Goal: Transaction & Acquisition: Download file/media

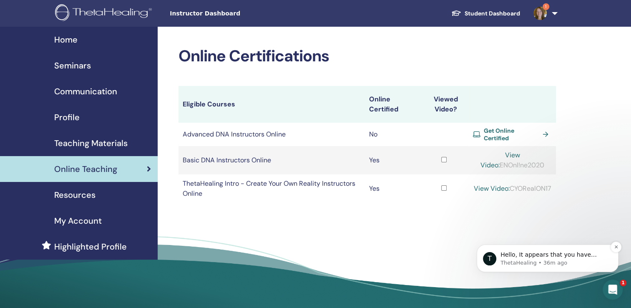
click at [549, 255] on p "Hello, It appears that you have recently purchased the Basic Online Training. U…" at bounding box center [555, 255] width 108 height 8
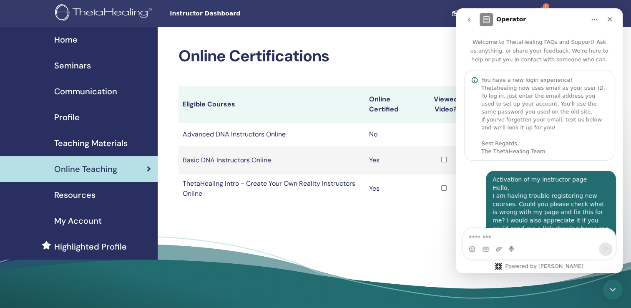
scroll to position [139, 0]
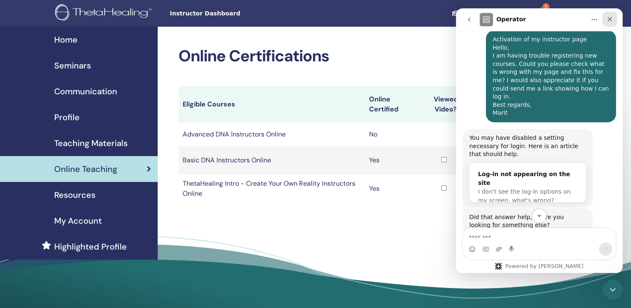
click at [608, 18] on icon "Close" at bounding box center [609, 19] width 7 height 7
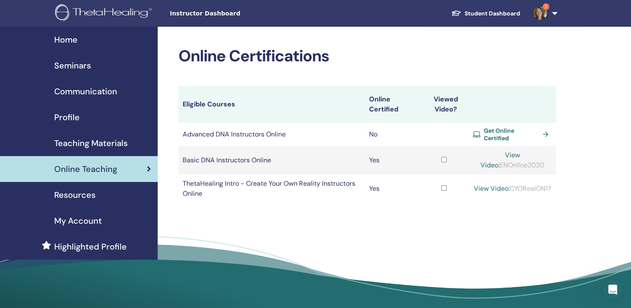
scroll to position [335, 0]
click at [540, 13] on img at bounding box center [540, 13] width 13 height 13
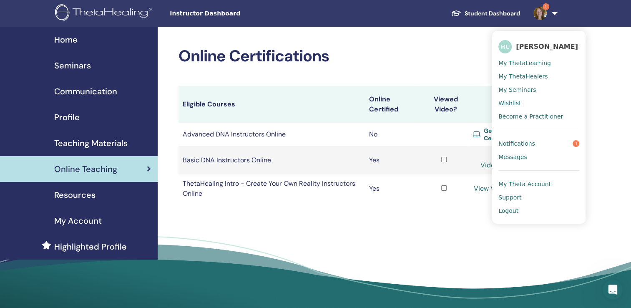
click at [526, 143] on span "Notifications" at bounding box center [516, 144] width 37 height 8
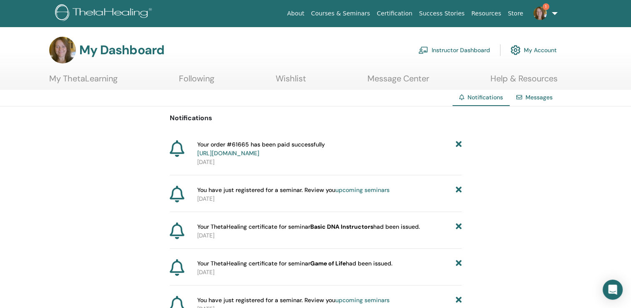
click at [544, 14] on img at bounding box center [540, 13] width 13 height 13
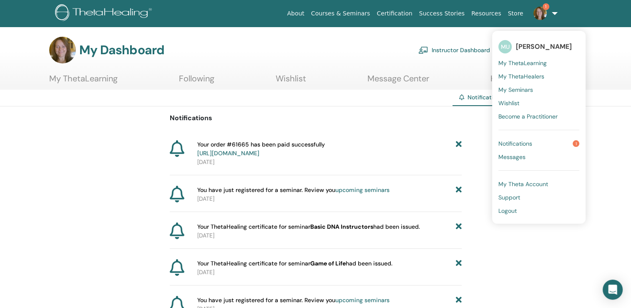
click at [526, 146] on span "Notifications" at bounding box center [515, 144] width 34 height 8
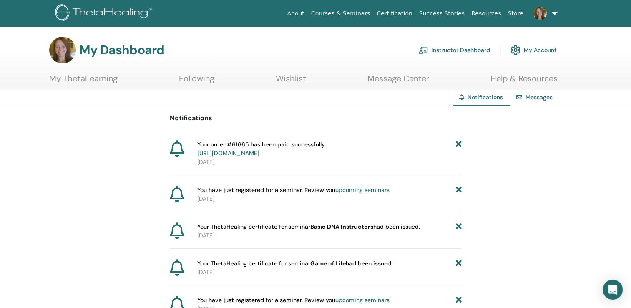
click at [459, 228] on icon at bounding box center [458, 226] width 6 height 9
click at [445, 50] on link "Instructor Dashboard" at bounding box center [454, 50] width 72 height 18
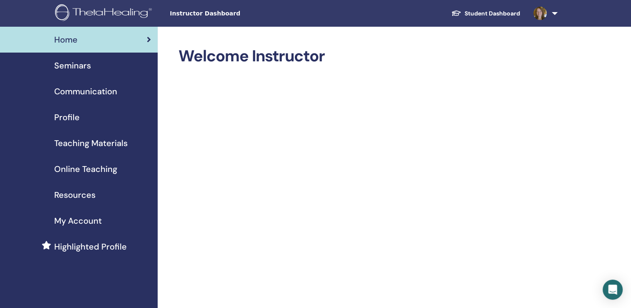
click at [92, 170] on span "Online Teaching" at bounding box center [85, 169] width 63 height 13
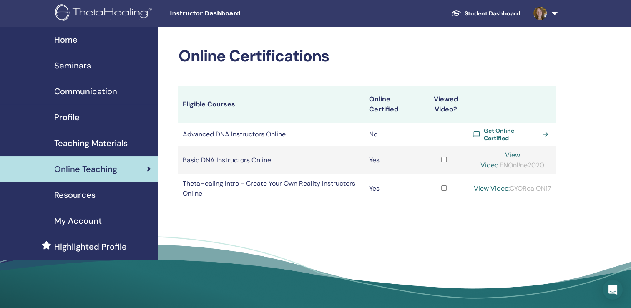
click at [79, 65] on span "Seminars" at bounding box center [72, 65] width 37 height 13
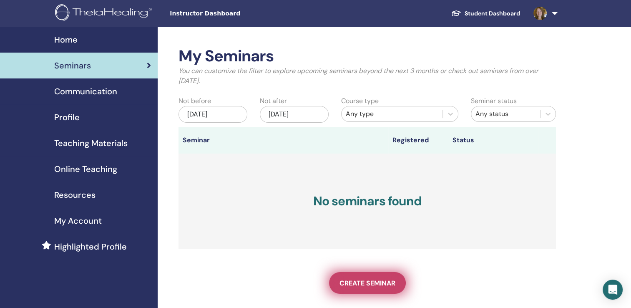
click at [365, 281] on span "Create seminar" at bounding box center [368, 283] width 56 height 9
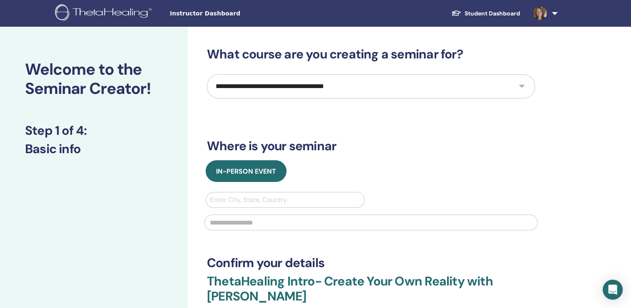
click at [521, 87] on select "**********" at bounding box center [371, 86] width 328 height 24
select select "*"
click at [207, 74] on select "**********" at bounding box center [371, 86] width 328 height 24
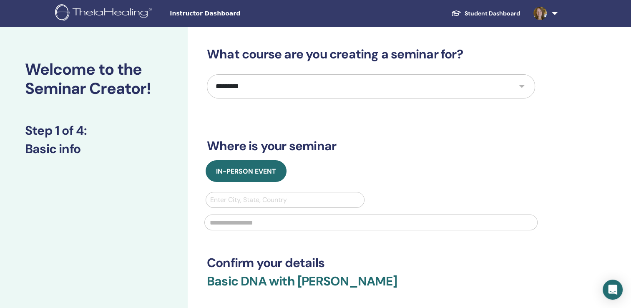
click at [554, 12] on link at bounding box center [544, 13] width 34 height 27
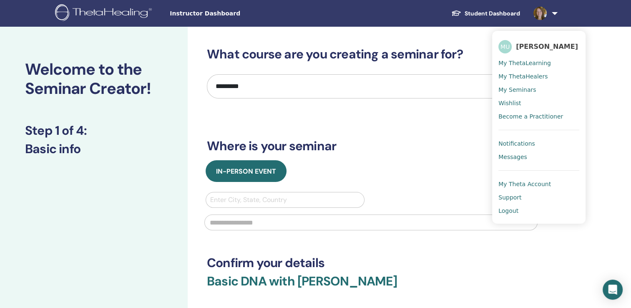
click at [515, 88] on span "My Seminars" at bounding box center [517, 90] width 38 height 8
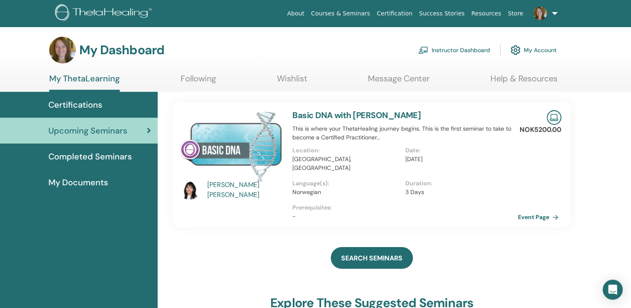
click at [98, 157] on span "Completed Seminars" at bounding box center [89, 156] width 83 height 13
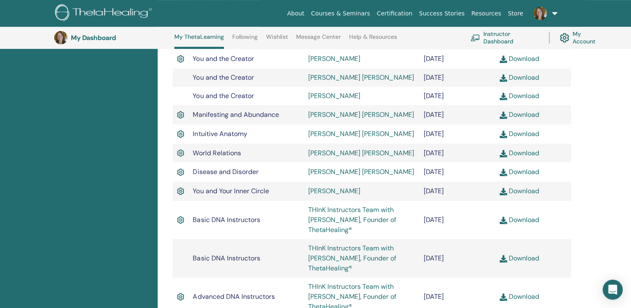
scroll to position [397, 0]
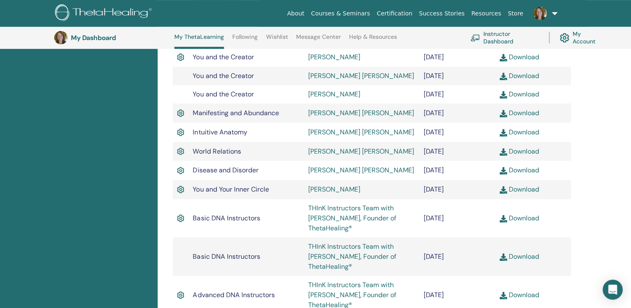
click at [521, 218] on link "Download" at bounding box center [520, 218] width 40 height 9
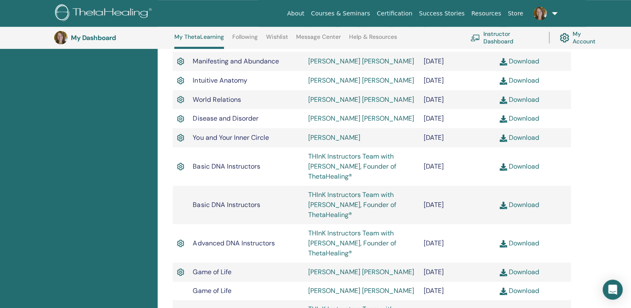
scroll to position [481, 0]
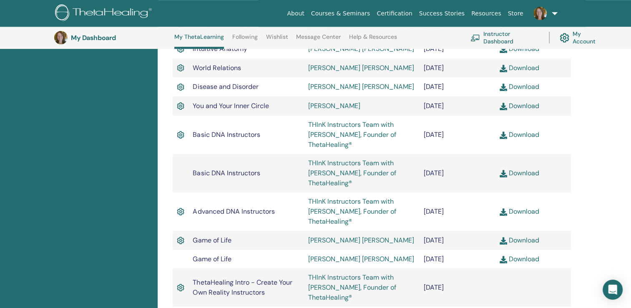
click at [530, 243] on link "Download" at bounding box center [520, 240] width 40 height 9
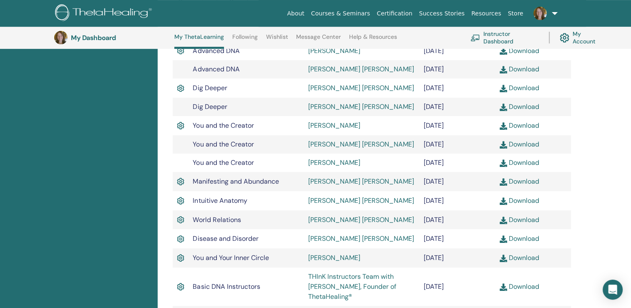
scroll to position [314, 0]
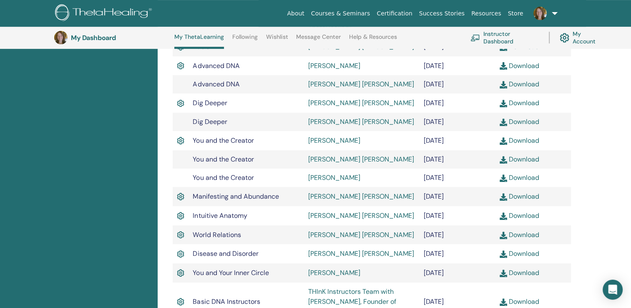
click at [526, 274] on link "Download" at bounding box center [520, 272] width 40 height 9
click at [521, 143] on link "Download" at bounding box center [520, 140] width 40 height 9
click at [617, 110] on div "Completed Seminars Below you can find your completed seminars. If you see missi…" at bounding box center [394, 192] width 473 height 785
click at [521, 65] on link "Download" at bounding box center [520, 65] width 40 height 9
click at [617, 119] on div "Completed Seminars Below you can find your completed seminars. If you see missi…" at bounding box center [394, 192] width 473 height 785
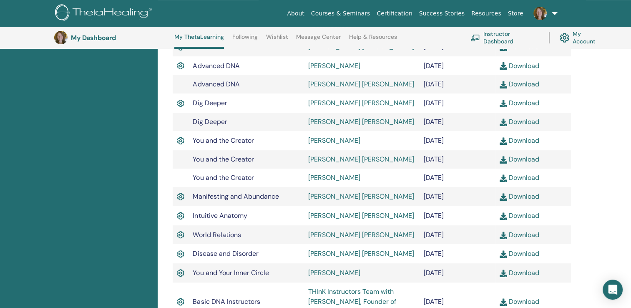
click at [521, 99] on link "Download" at bounding box center [520, 102] width 40 height 9
click at [608, 87] on div "Completed Seminars Below you can find your completed seminars. If you see missi…" at bounding box center [394, 192] width 473 height 785
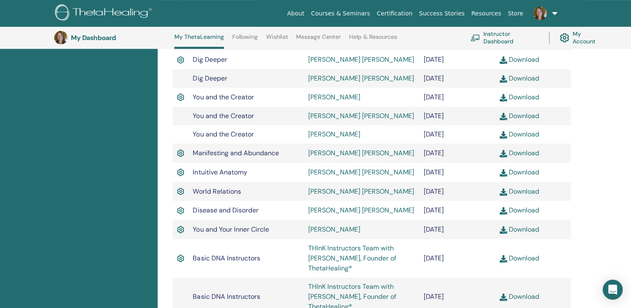
scroll to position [355, 0]
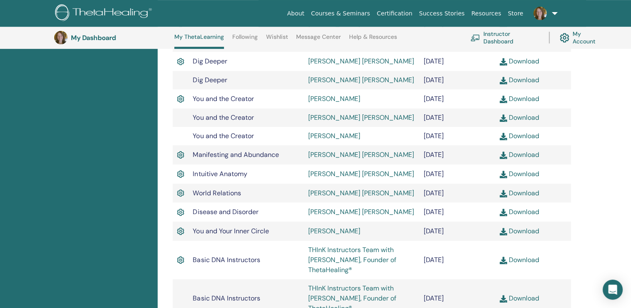
click at [518, 210] on link "Download" at bounding box center [520, 211] width 40 height 9
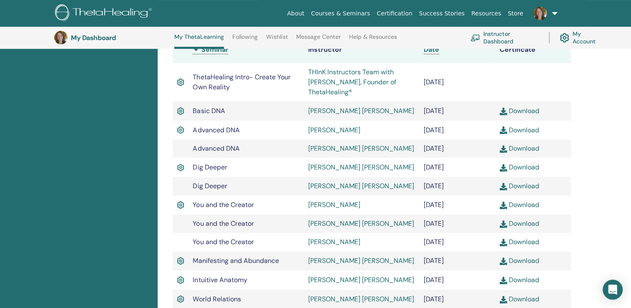
scroll to position [272, 0]
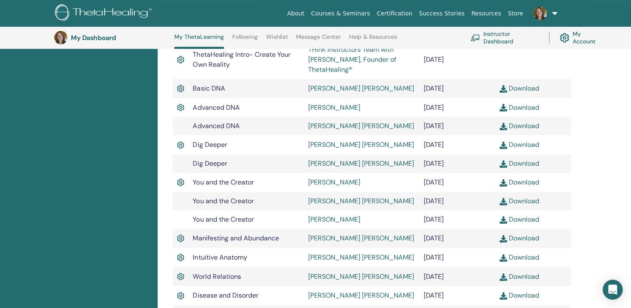
click at [526, 279] on link "Download" at bounding box center [520, 276] width 40 height 9
click at [523, 258] on link "Download" at bounding box center [520, 257] width 40 height 9
click at [627, 239] on div "Completed Seminars Below you can find your completed seminars. If you see missi…" at bounding box center [394, 234] width 473 height 785
click at [524, 238] on link "Download" at bounding box center [520, 238] width 40 height 9
click at [612, 193] on div "Completed Seminars Below you can find your completed seminars. If you see missi…" at bounding box center [394, 234] width 473 height 785
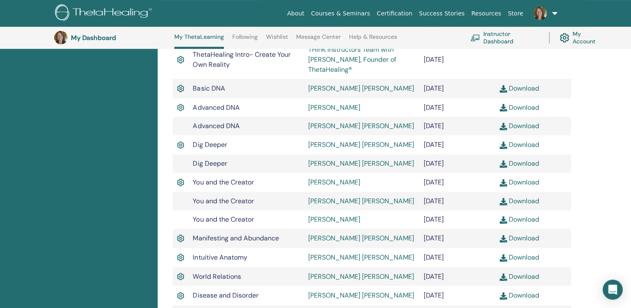
click at [527, 200] on link "Download" at bounding box center [520, 200] width 40 height 9
click at [606, 138] on div "Completed Seminars Below you can find your completed seminars. If you see missi…" at bounding box center [394, 234] width 473 height 785
click at [528, 109] on link "Download" at bounding box center [520, 107] width 40 height 9
click at [617, 78] on div "Completed Seminars Below you can find your completed seminars. If you see missi…" at bounding box center [394, 234] width 473 height 785
click at [518, 88] on link "Download" at bounding box center [520, 88] width 40 height 9
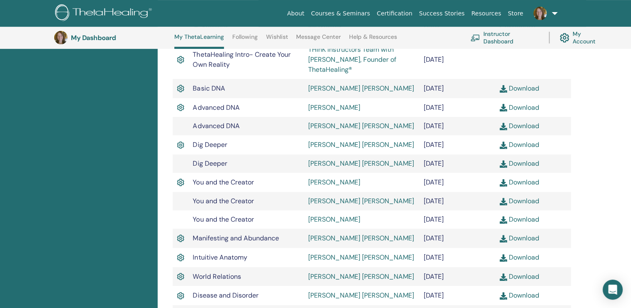
click at [630, 118] on div "Completed Seminars Below you can find your completed seminars. If you see missi…" at bounding box center [394, 234] width 473 height 785
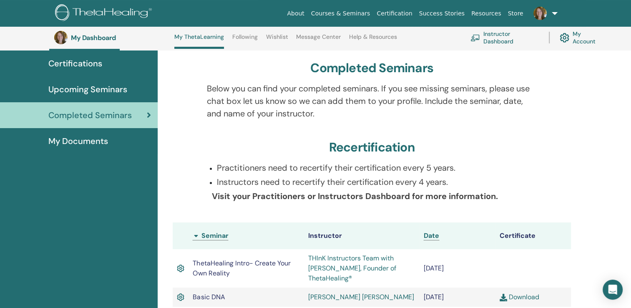
scroll to position [0, 0]
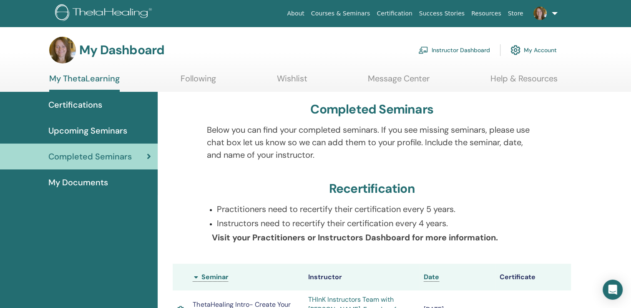
click at [82, 185] on span "My Documents" at bounding box center [78, 182] width 60 height 13
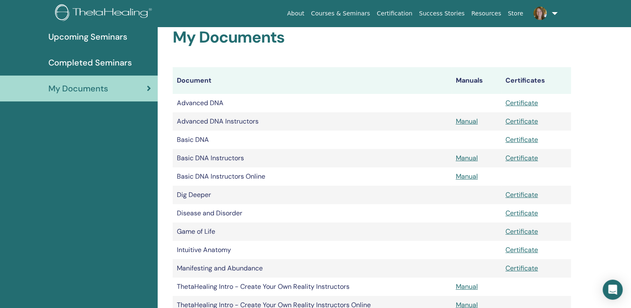
scroll to position [103, 0]
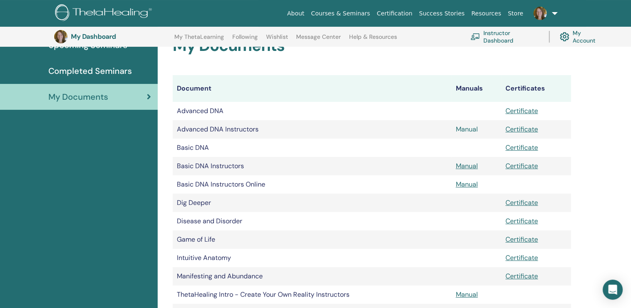
click at [462, 130] on link "Manual" at bounding box center [467, 129] width 22 height 9
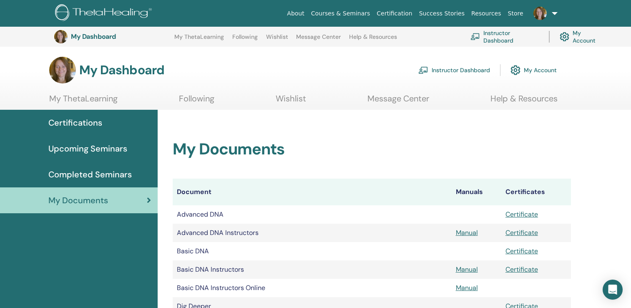
scroll to position [104, 0]
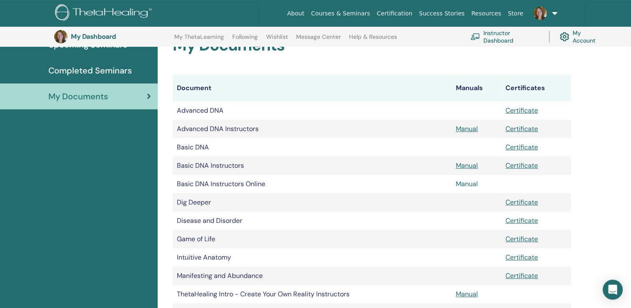
click at [468, 186] on link "Manual" at bounding box center [467, 183] width 22 height 9
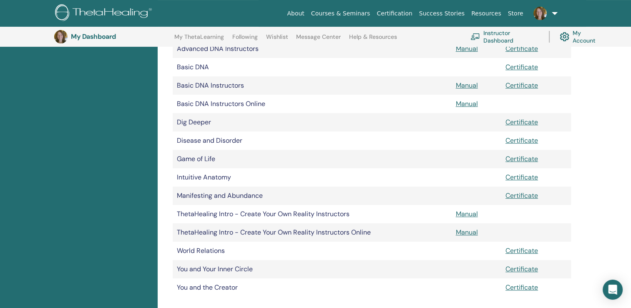
scroll to position [187, 0]
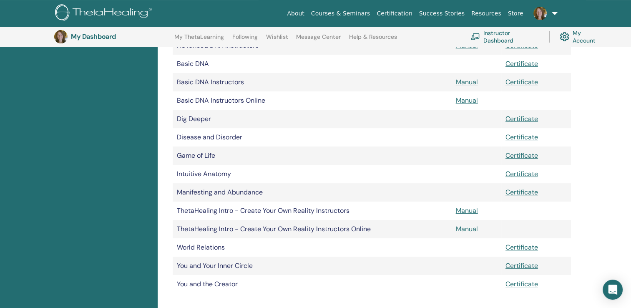
click at [466, 232] on link "Manual" at bounding box center [467, 228] width 22 height 9
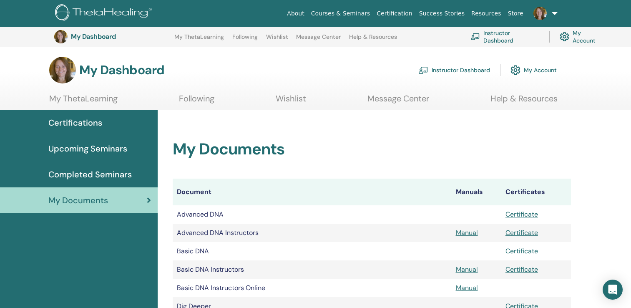
scroll to position [187, 0]
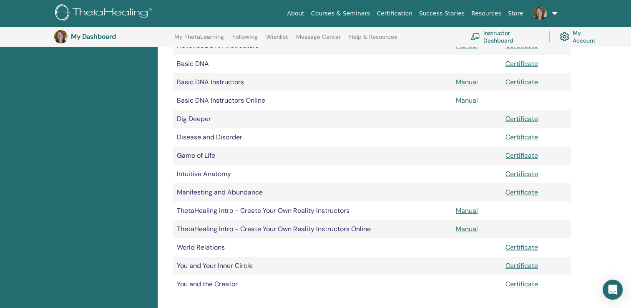
click at [466, 100] on link "Manual" at bounding box center [467, 100] width 22 height 9
